Goal: Task Accomplishment & Management: Manage account settings

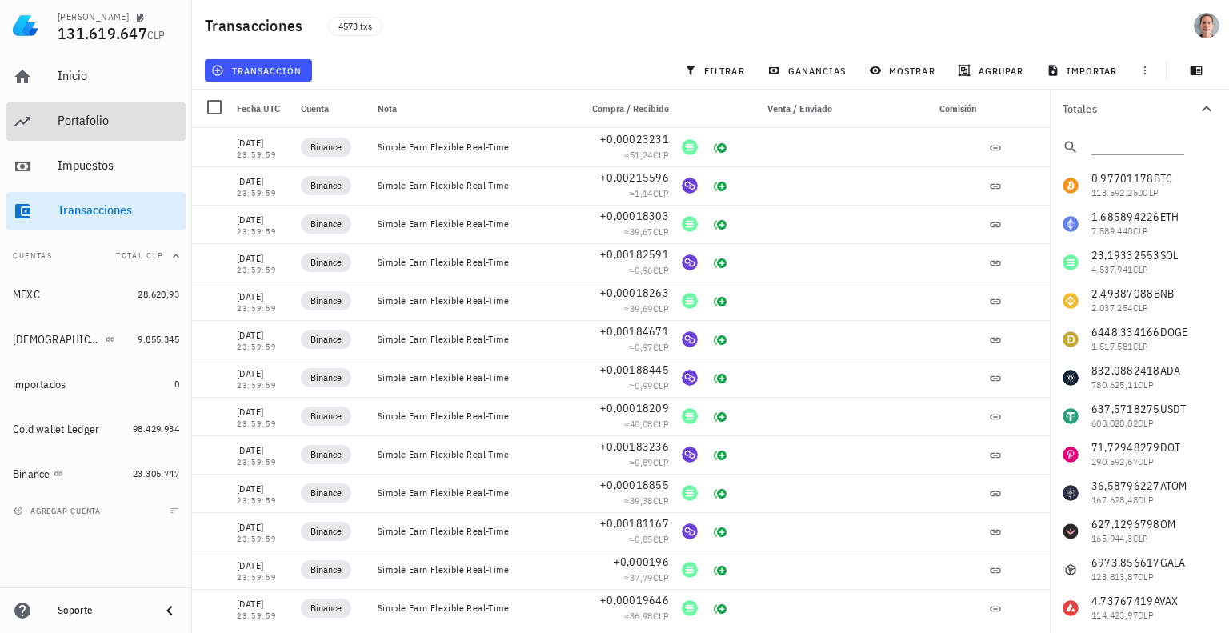
click at [61, 124] on div "Portafolio" at bounding box center [119, 120] width 122 height 15
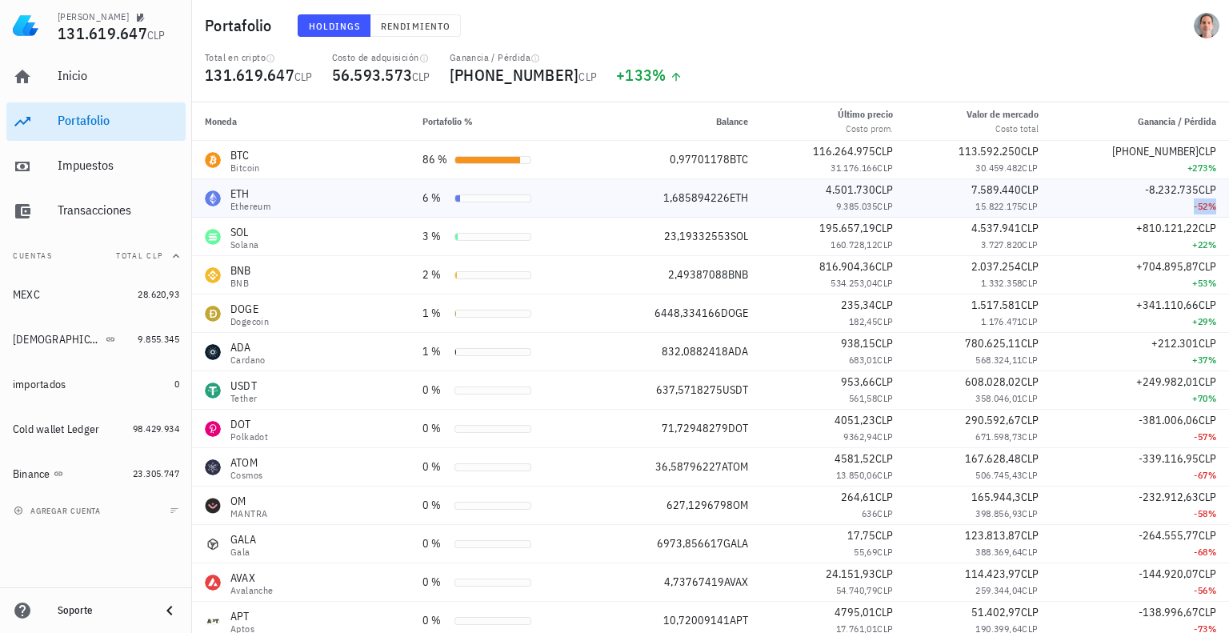
click at [1141, 201] on div "-52 %" at bounding box center [1140, 206] width 152 height 16
click at [1181, 202] on div "-52 %" at bounding box center [1140, 206] width 152 height 16
click at [1171, 190] on span "-8.232.735" at bounding box center [1172, 189] width 54 height 14
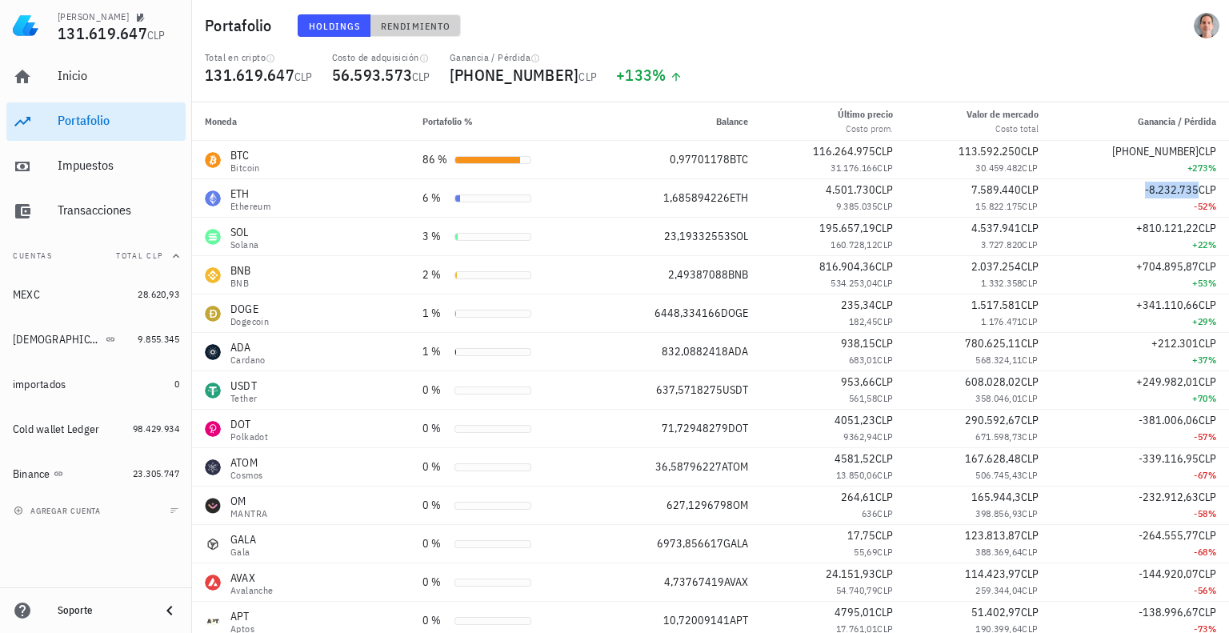
click at [407, 33] on button "Rendimiento" at bounding box center [415, 25] width 90 height 22
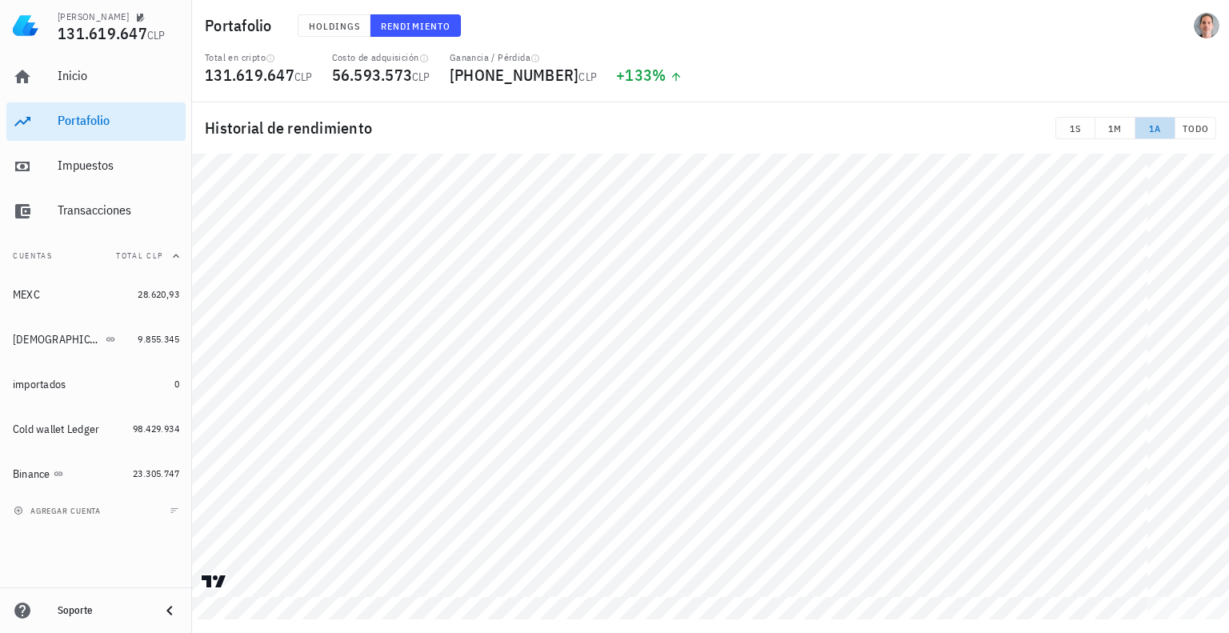
click at [1165, 130] on span "1A" at bounding box center [1155, 128] width 26 height 12
click at [1111, 128] on span "1M" at bounding box center [1115, 128] width 26 height 12
click at [1085, 130] on span "1S" at bounding box center [1076, 128] width 26 height 12
click at [1187, 127] on span "TODO" at bounding box center [1195, 128] width 27 height 12
click at [499, 73] on span "[PHONE_NUMBER]" at bounding box center [515, 75] width 130 height 22
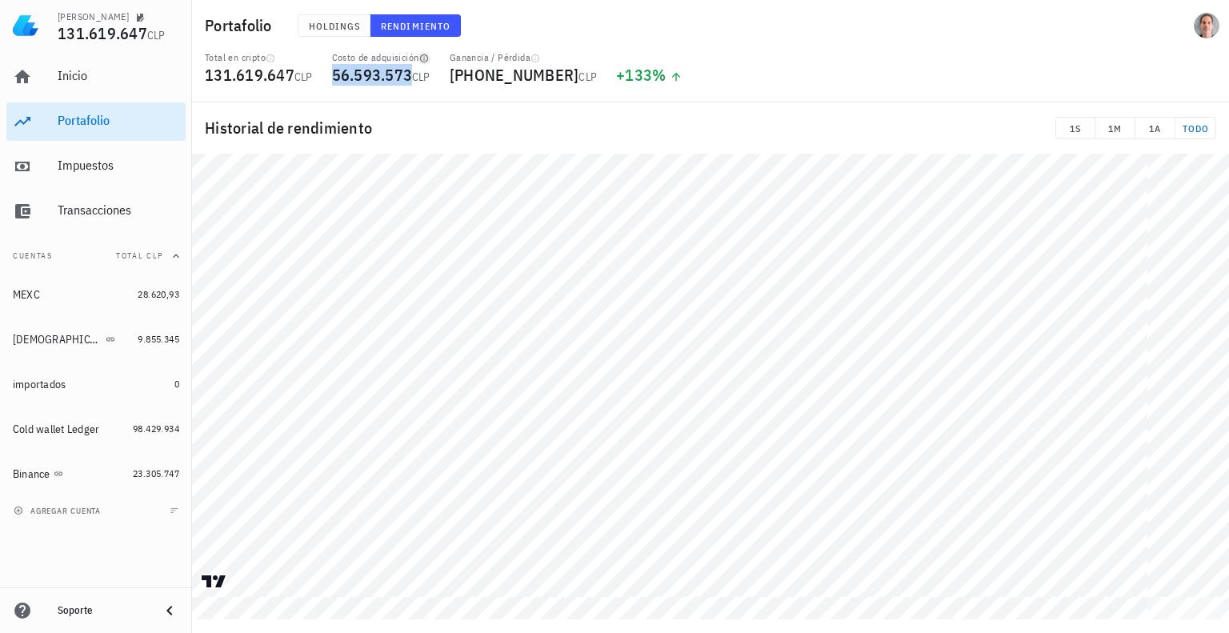
click at [426, 60] on icon "button" at bounding box center [424, 59] width 10 height 10
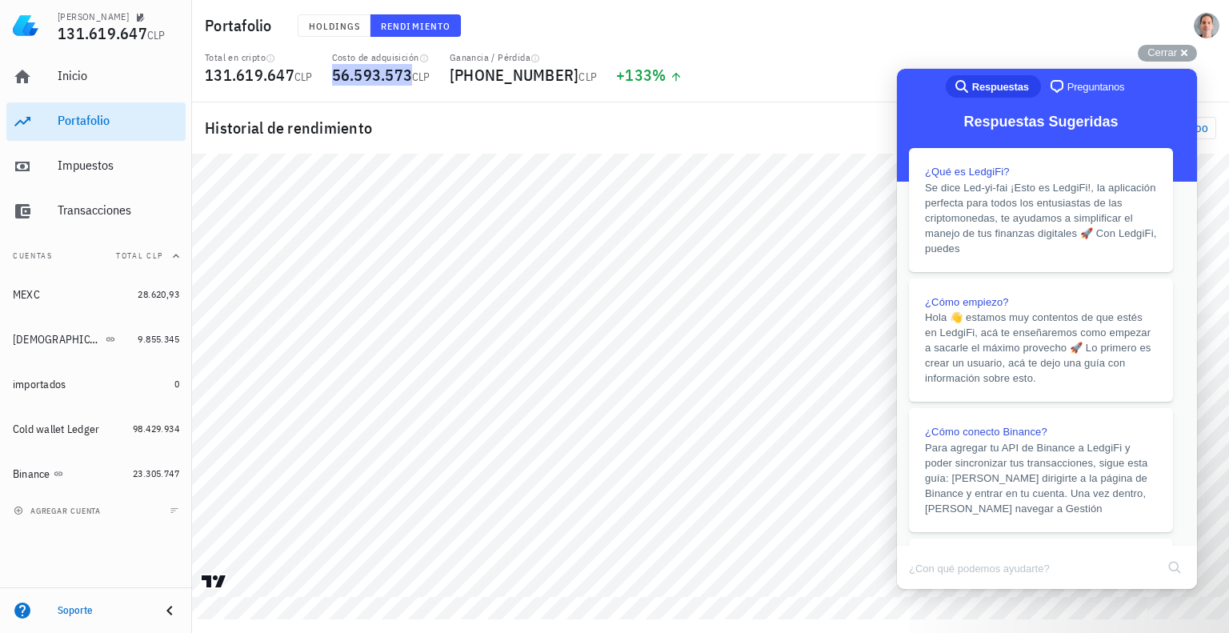
click at [927, 590] on button "Close" at bounding box center [912, 600] width 29 height 21
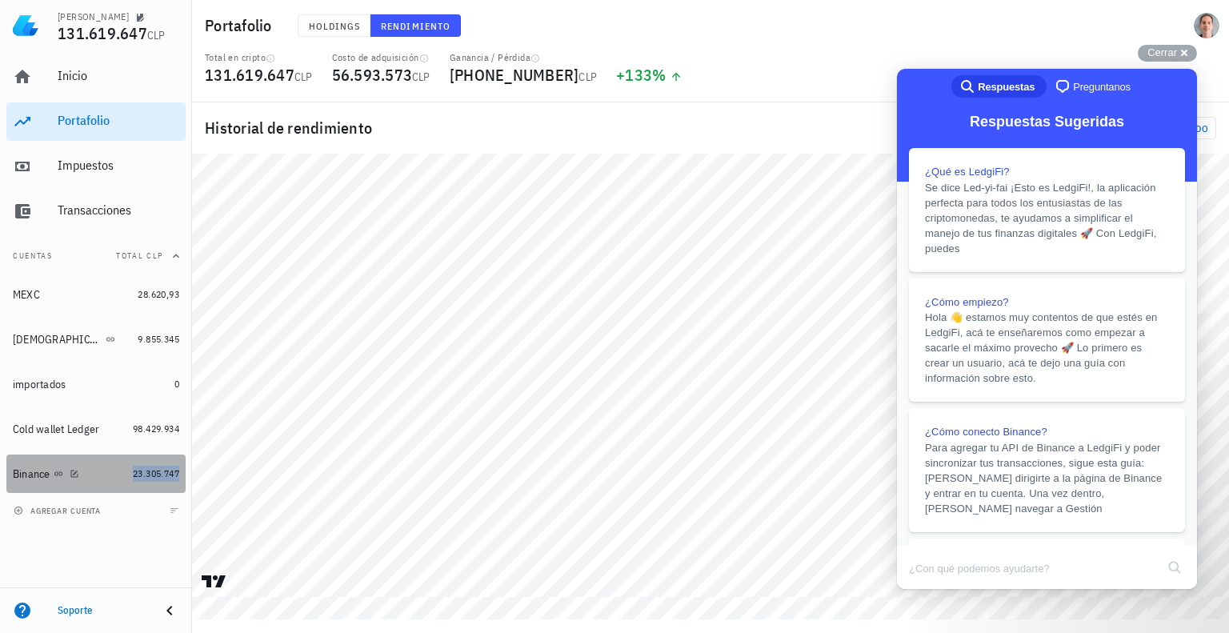
click at [149, 468] on span "23.305.747" at bounding box center [156, 473] width 46 height 12
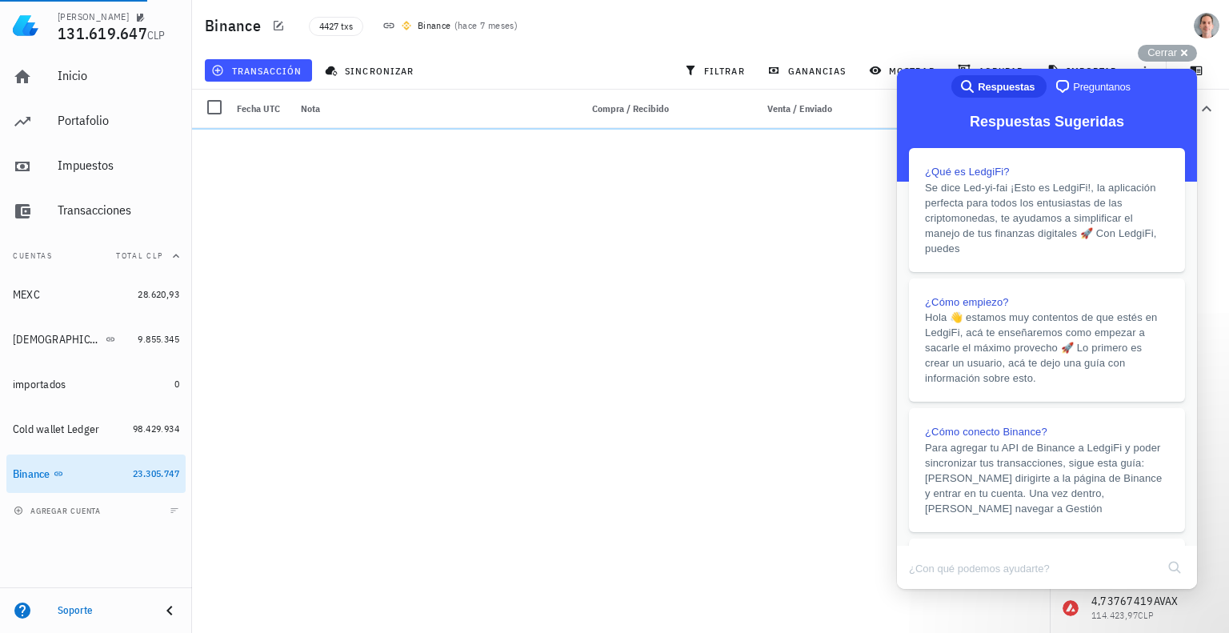
click at [750, 262] on div "[PERSON_NAME] 131.619.647 CLP Inicio [GEOGRAPHIC_DATA] Impuestos [GEOGRAPHIC_DA…" at bounding box center [614, 316] width 1229 height 633
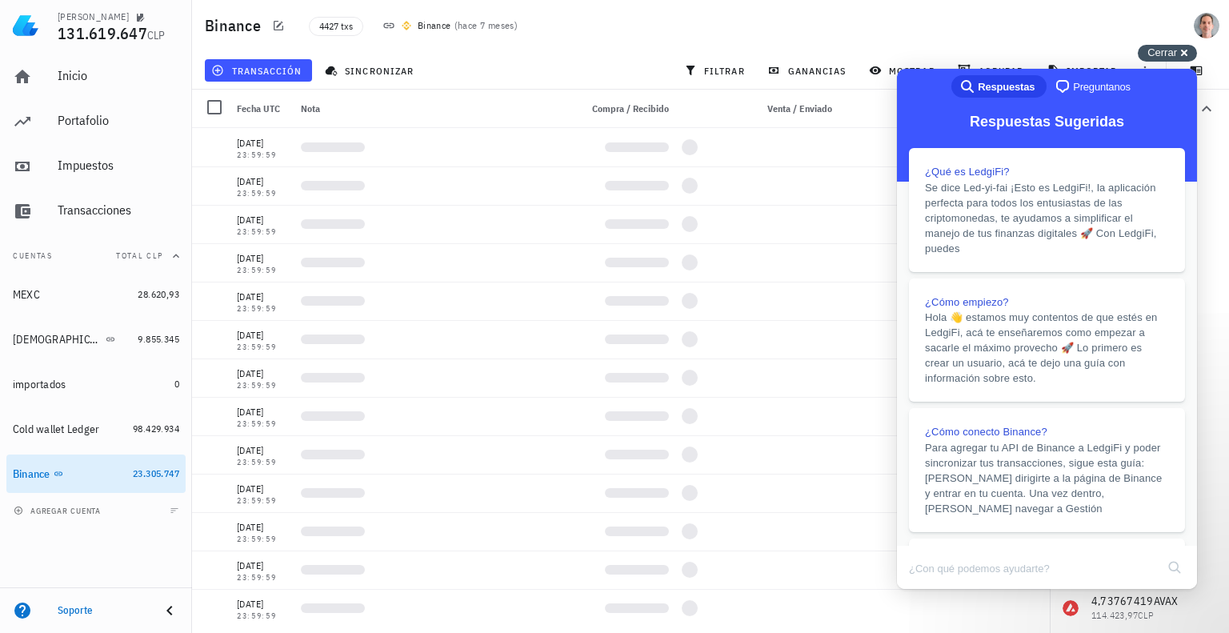
click at [1173, 50] on span "Cerrar" at bounding box center [1162, 52] width 30 height 12
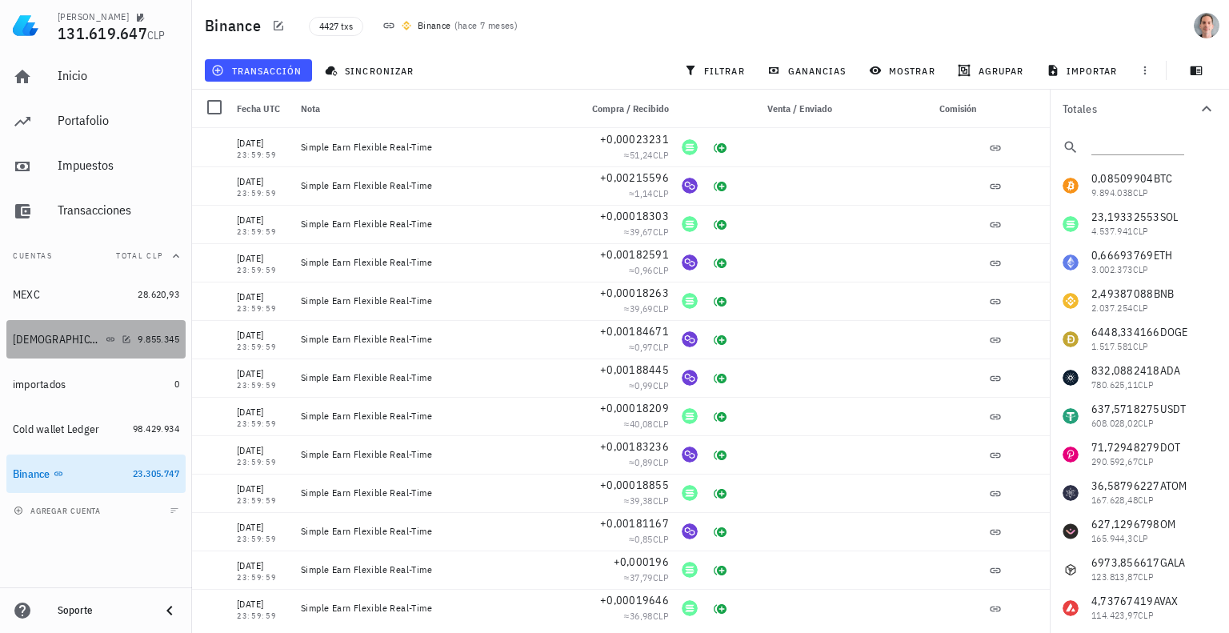
click at [144, 329] on link "BUDA 9.855.345" at bounding box center [95, 339] width 179 height 38
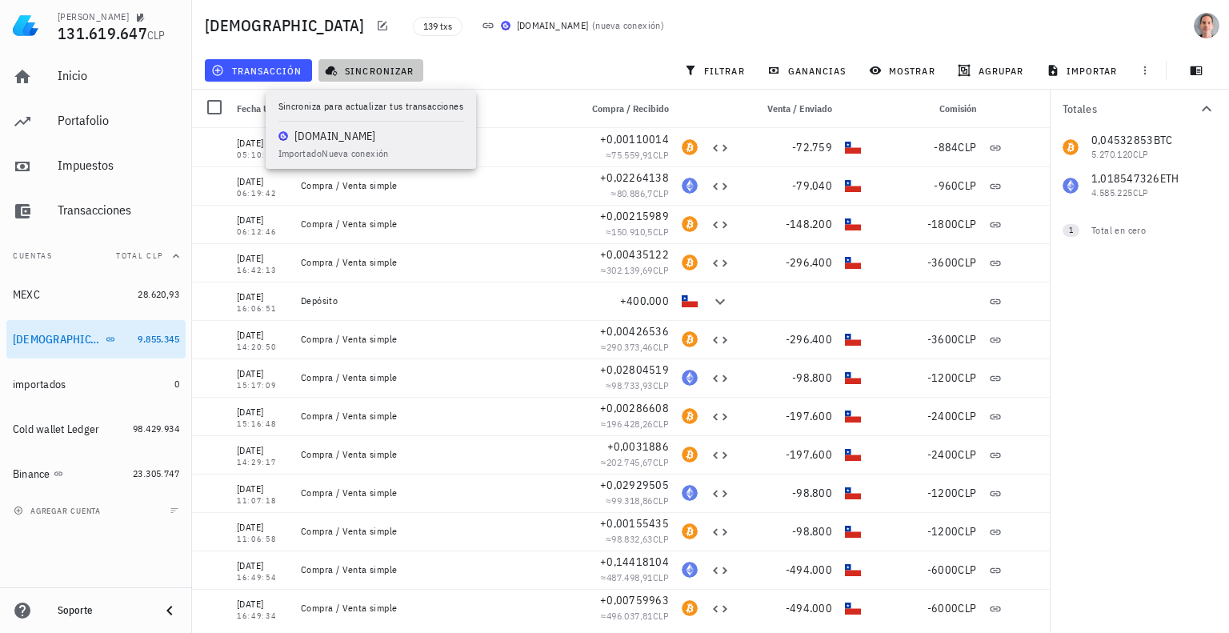
click at [374, 70] on span "sincronizar" at bounding box center [371, 70] width 86 height 13
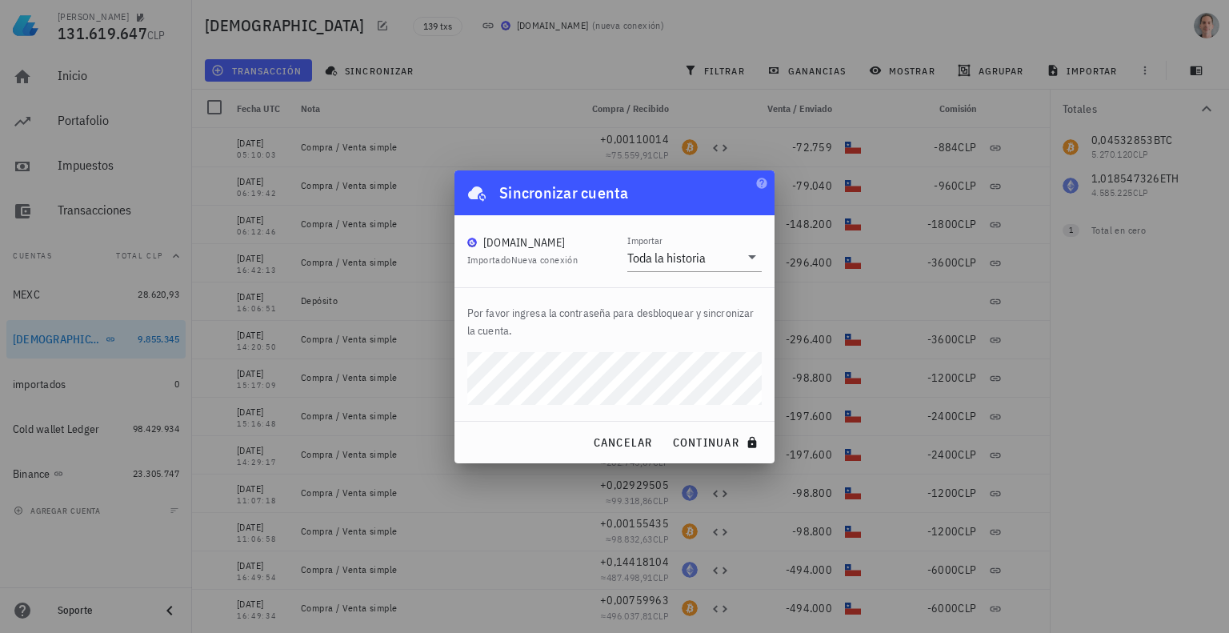
click at [72, 434] on div at bounding box center [614, 316] width 1229 height 633
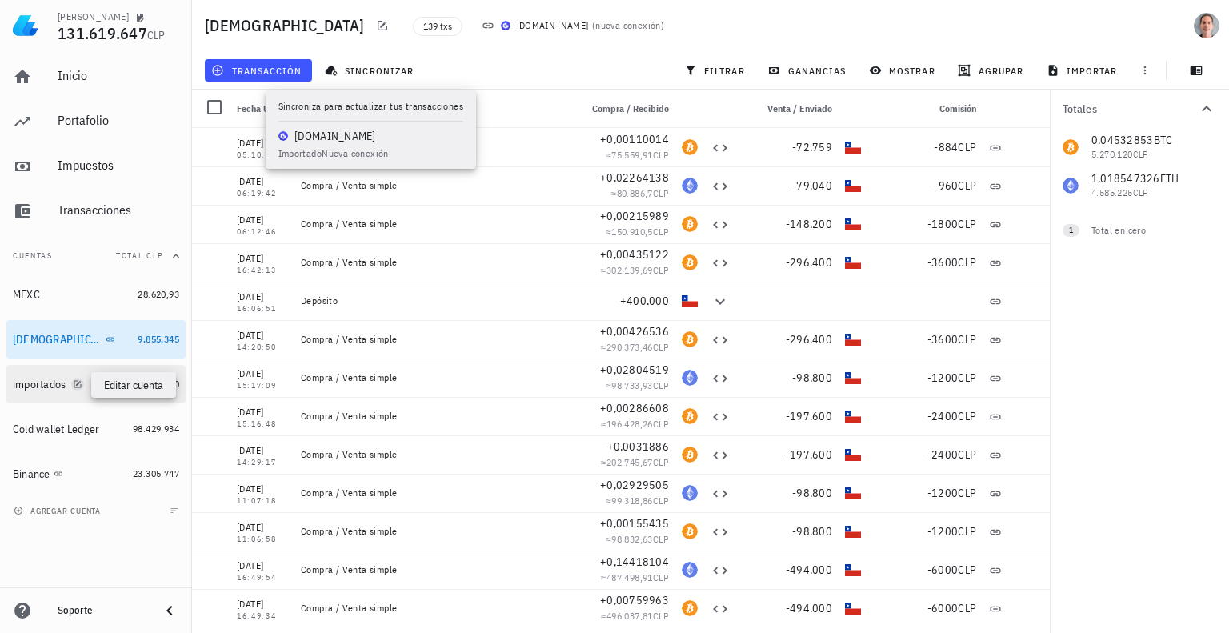
click at [82, 380] on icon "button" at bounding box center [78, 384] width 10 height 10
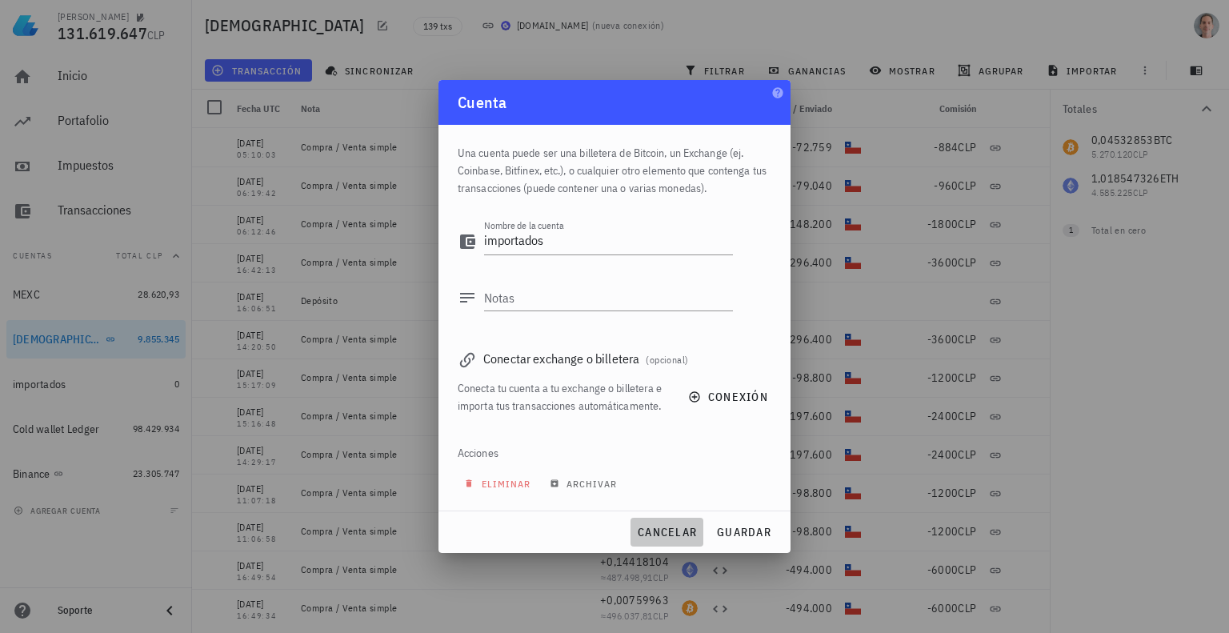
click at [664, 530] on span "cancelar" at bounding box center [667, 532] width 60 height 14
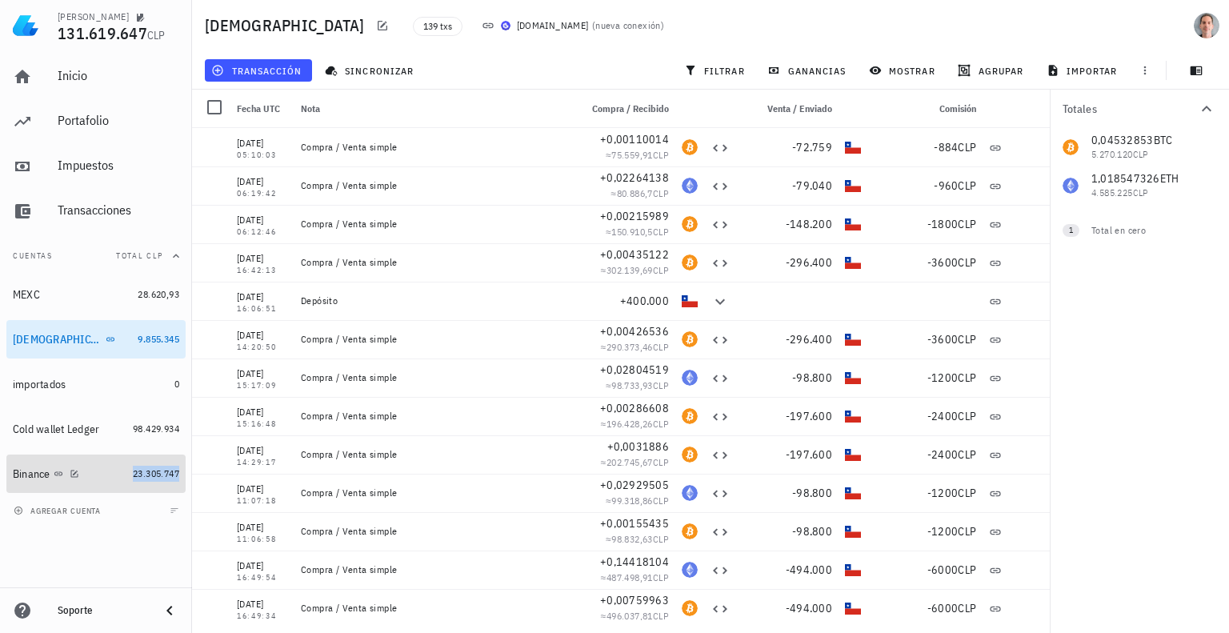
click at [133, 471] on span "23.305.747" at bounding box center [156, 473] width 46 height 12
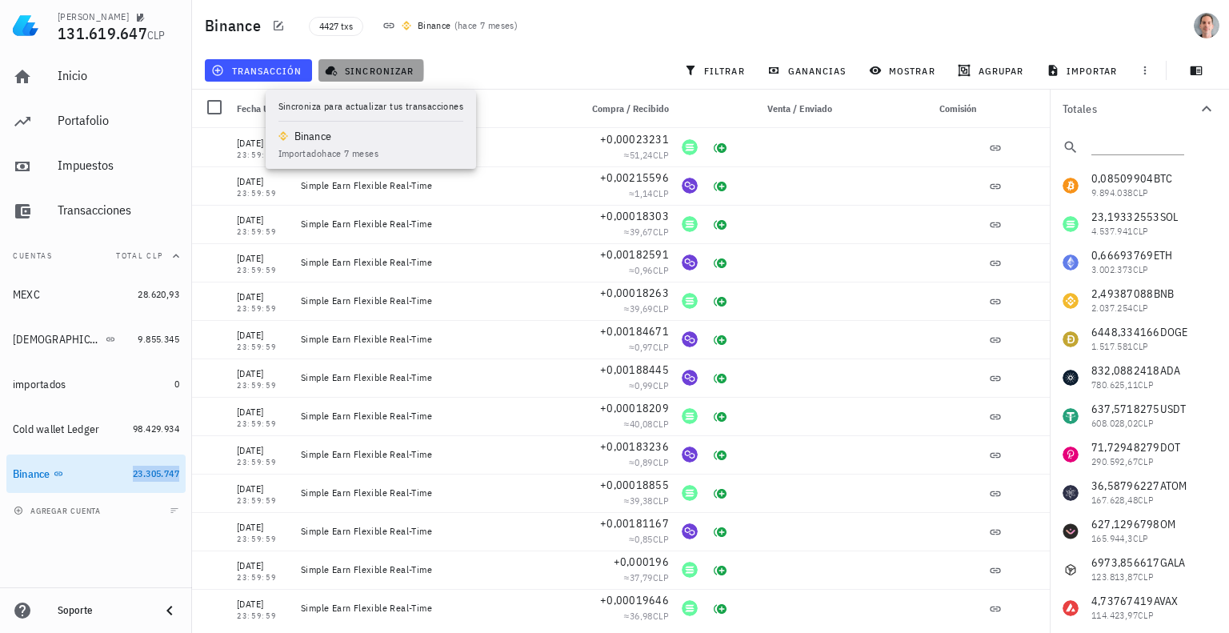
click at [394, 76] on button "sincronizar" at bounding box center [371, 70] width 106 height 22
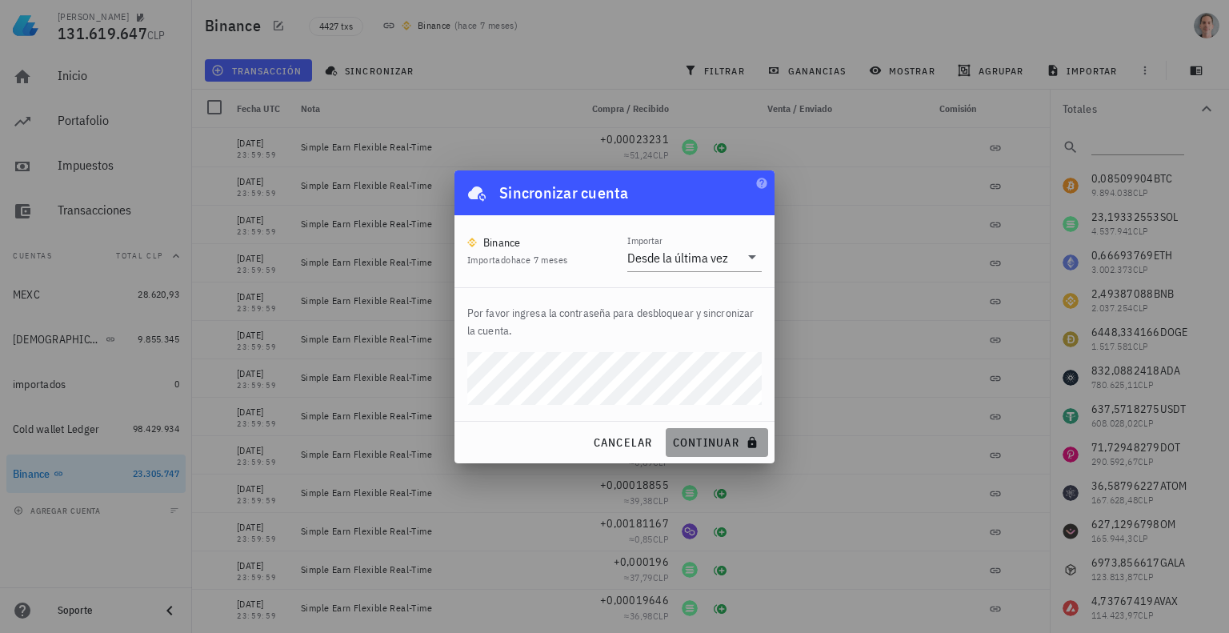
click at [707, 447] on span "continuar" at bounding box center [717, 442] width 90 height 14
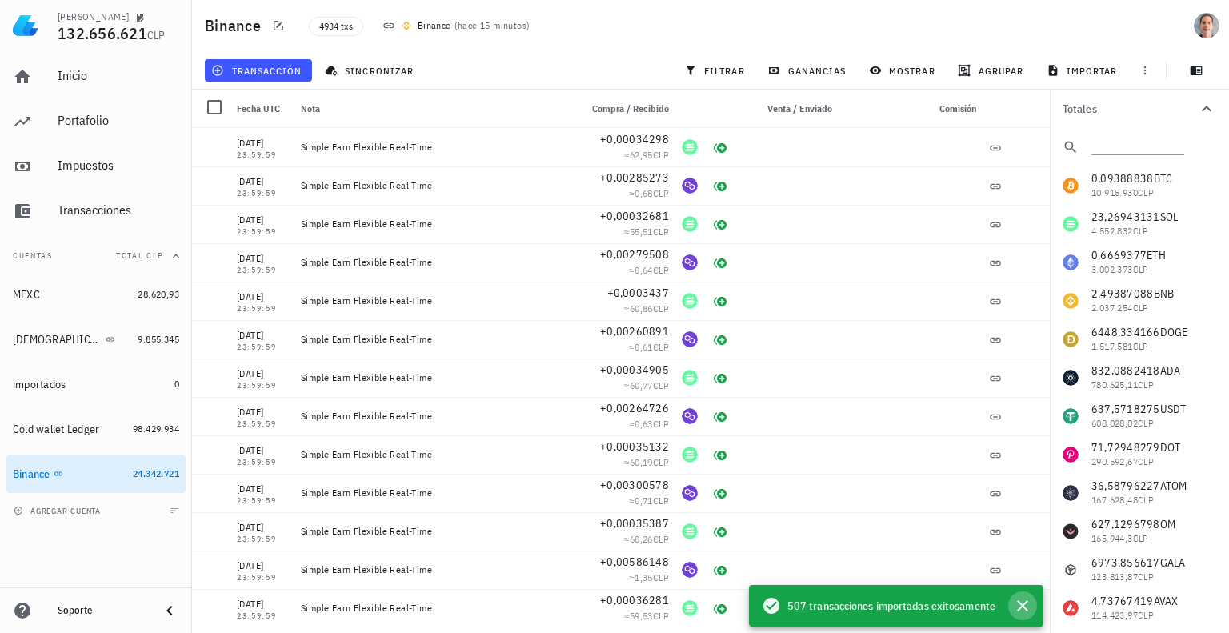
click at [1031, 607] on icon "button" at bounding box center [1022, 605] width 19 height 19
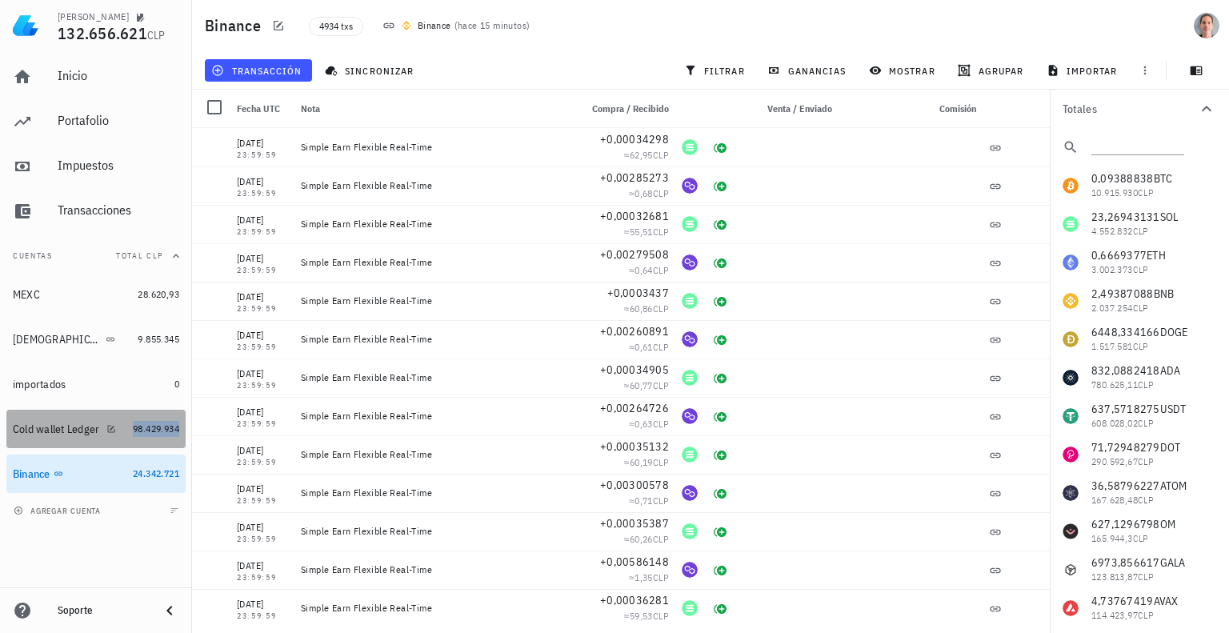
click at [145, 427] on span "98.429.934" at bounding box center [156, 428] width 46 height 12
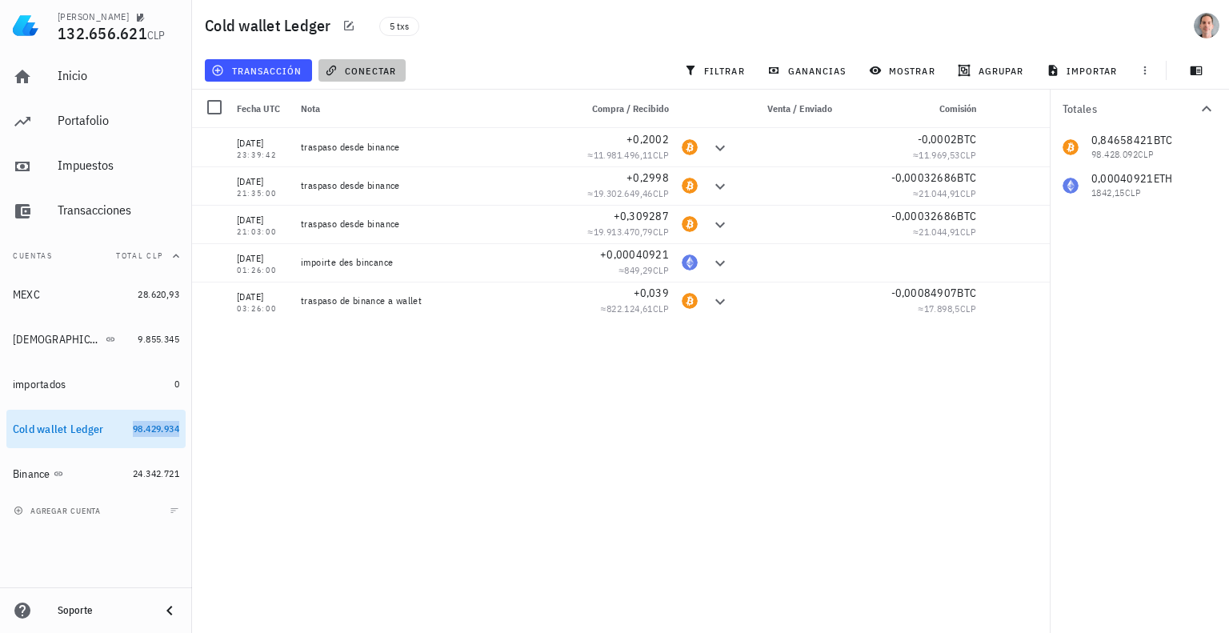
click at [384, 61] on button "conectar" at bounding box center [362, 70] width 88 height 22
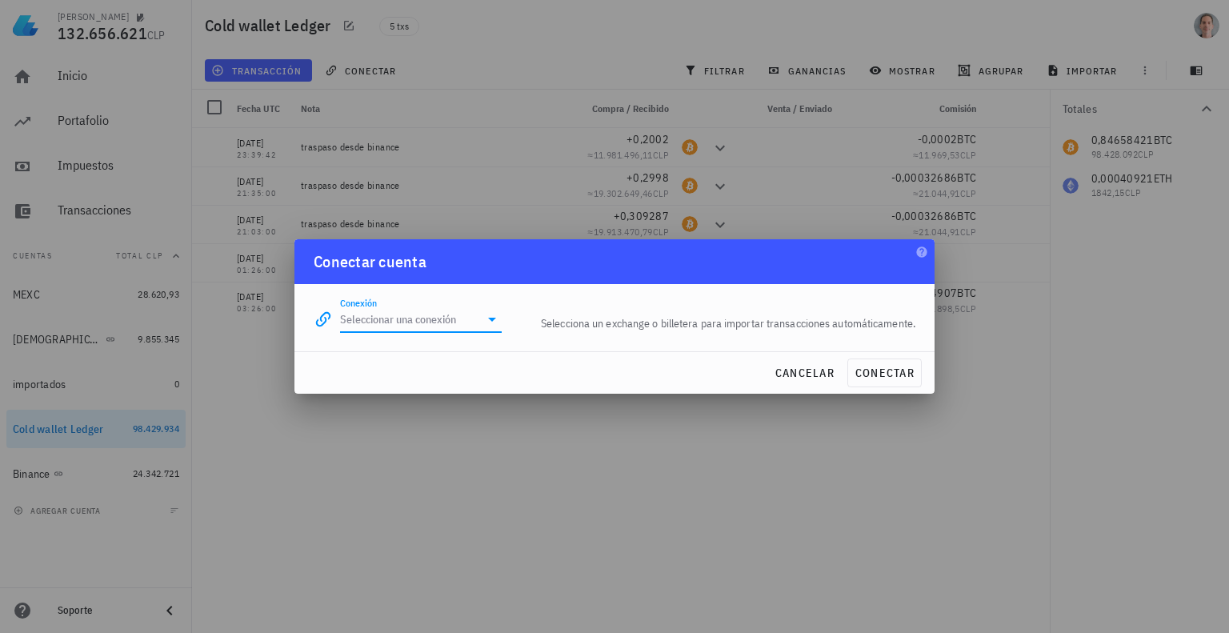
click at [406, 322] on input "Conexión" at bounding box center [409, 319] width 139 height 26
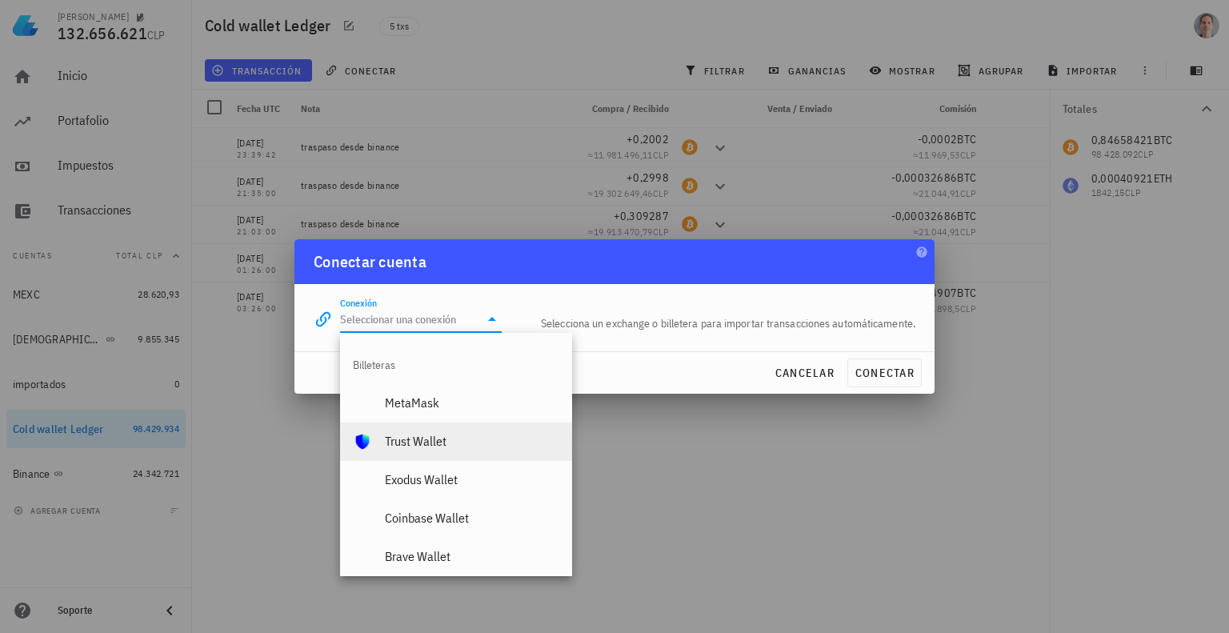
scroll to position [1123, 0]
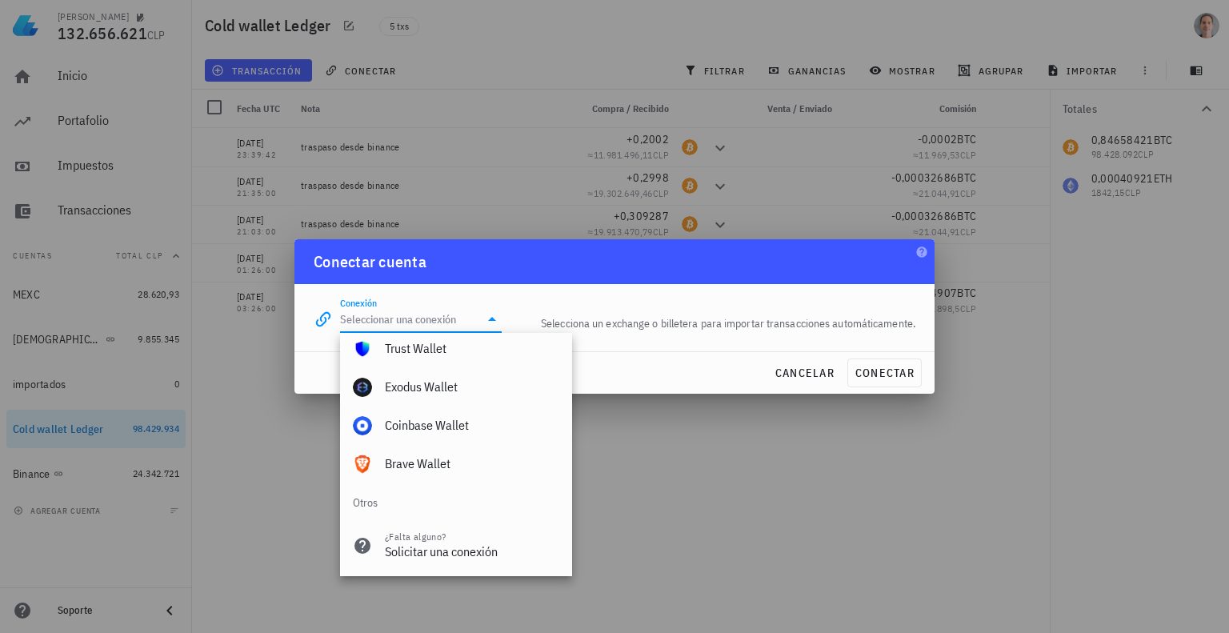
click at [790, 475] on div at bounding box center [614, 316] width 1229 height 633
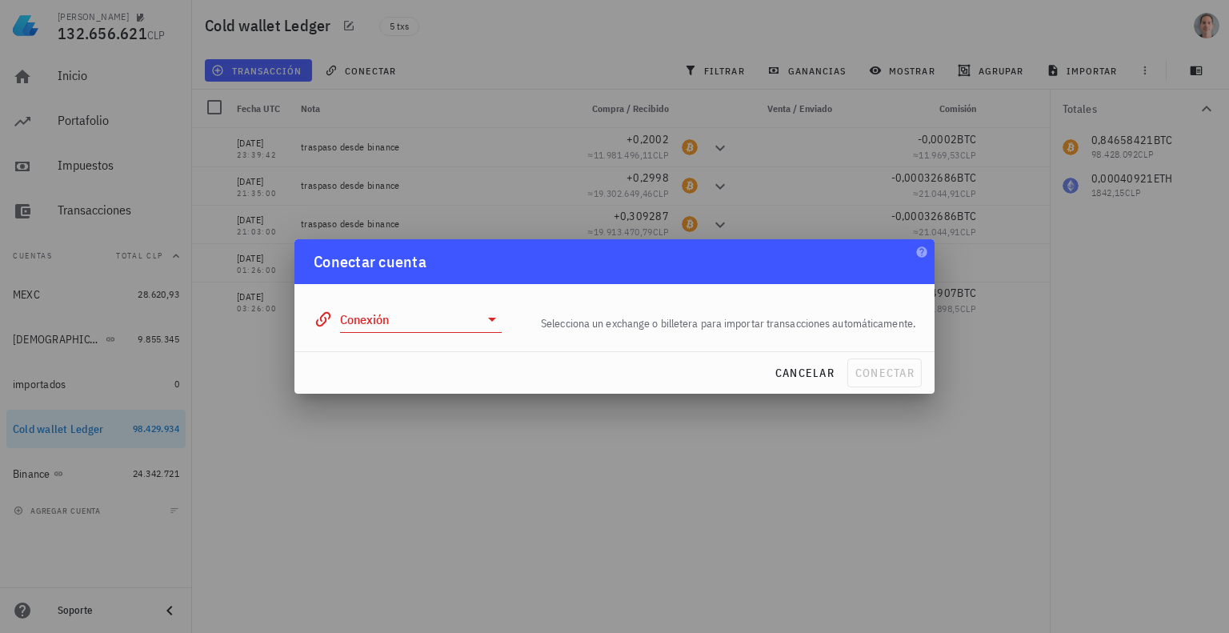
click at [788, 175] on div at bounding box center [614, 316] width 1229 height 633
click at [117, 272] on div at bounding box center [614, 316] width 1229 height 633
click at [251, 312] on div at bounding box center [614, 316] width 1229 height 633
click at [803, 367] on span "cancelar" at bounding box center [805, 373] width 60 height 14
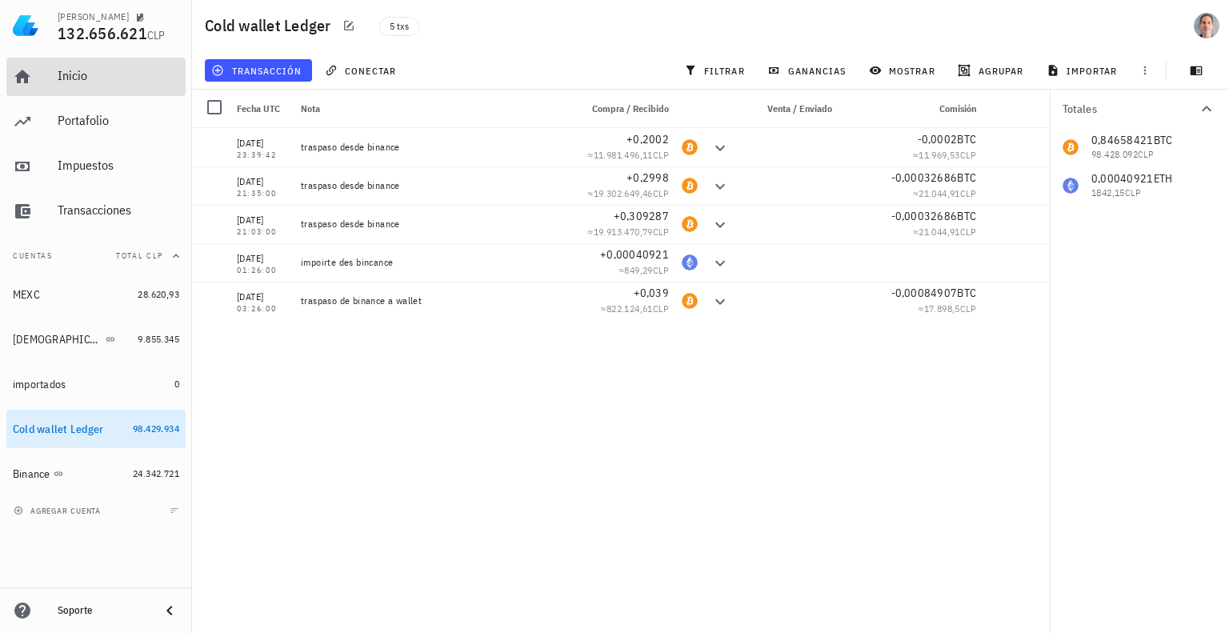
click at [87, 78] on div "Inicio" at bounding box center [119, 75] width 122 height 15
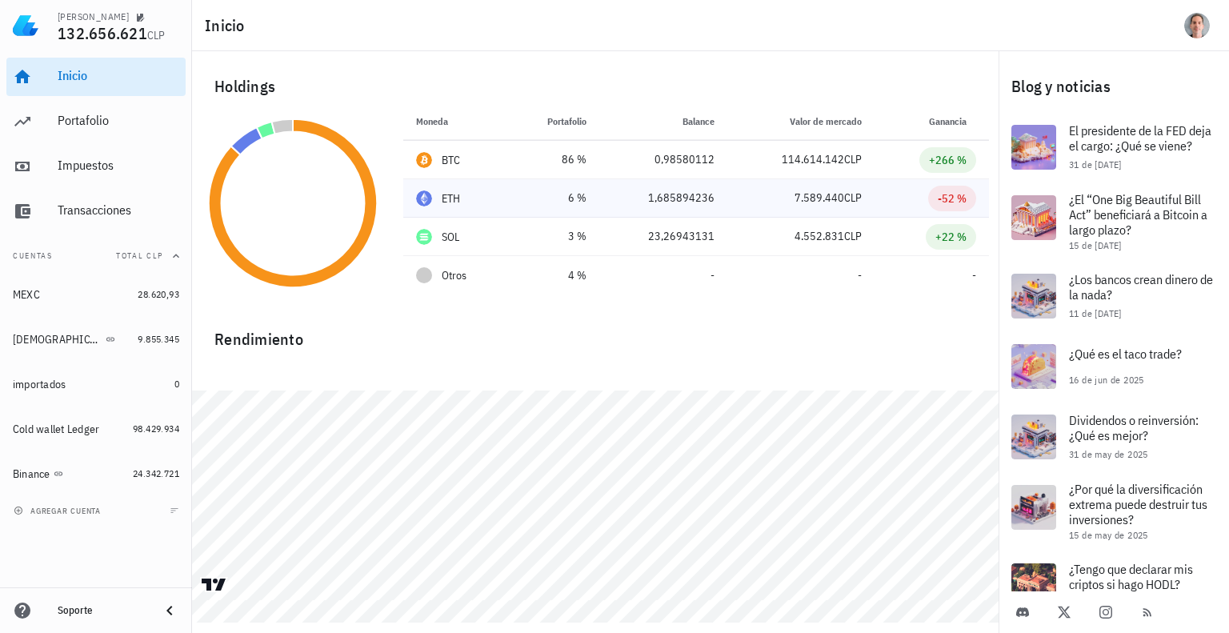
click at [979, 201] on td "-52 %" at bounding box center [932, 198] width 114 height 38
click at [966, 201] on div "-52 %" at bounding box center [952, 198] width 29 height 16
click at [955, 198] on div "-52 %" at bounding box center [952, 198] width 29 height 16
